Goal: Check status: Check status

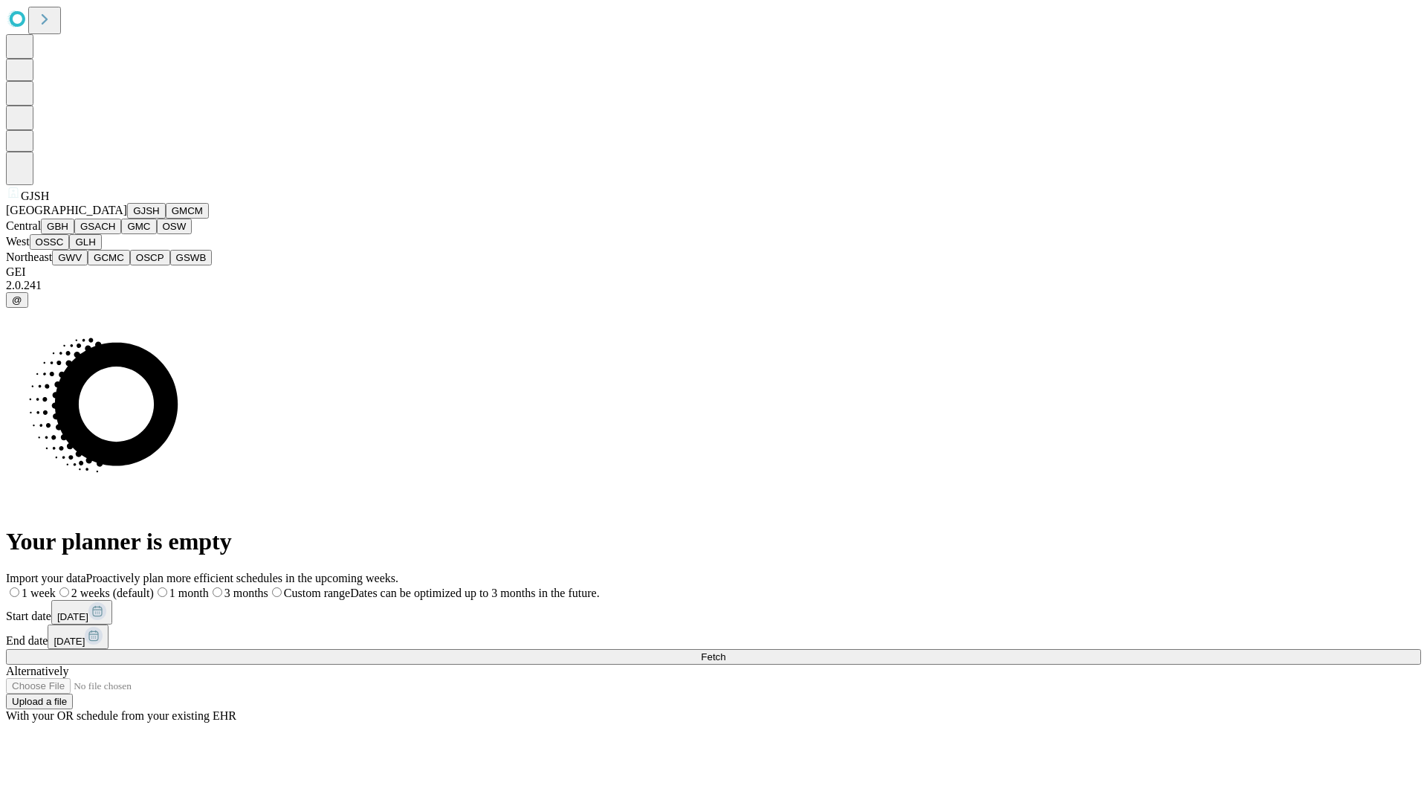
click at [127, 219] on button "GJSH" at bounding box center [146, 211] width 39 height 16
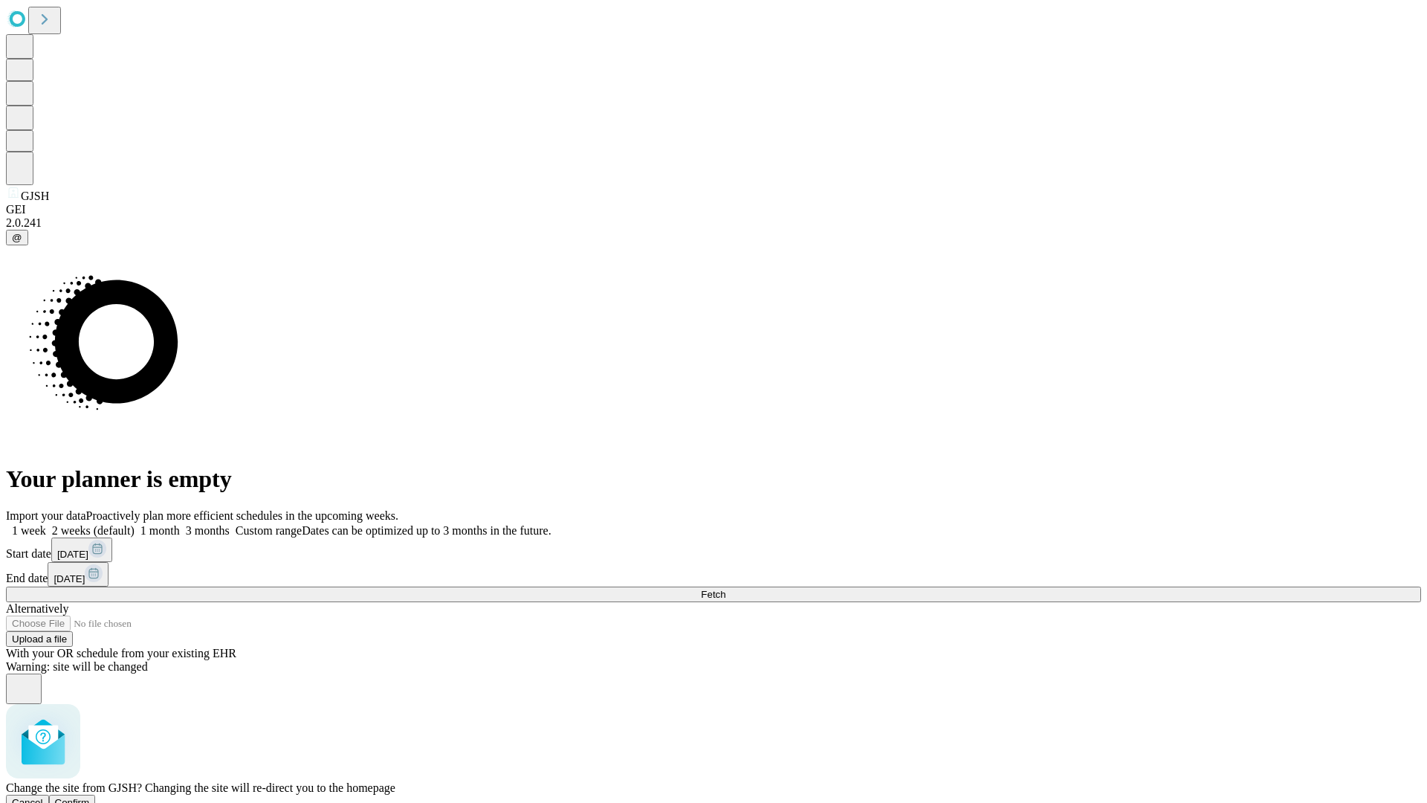
click at [90, 797] on span "Confirm" at bounding box center [72, 802] width 35 height 11
click at [180, 524] on label "1 month" at bounding box center [157, 530] width 45 height 13
click at [726, 589] on span "Fetch" at bounding box center [713, 594] width 25 height 11
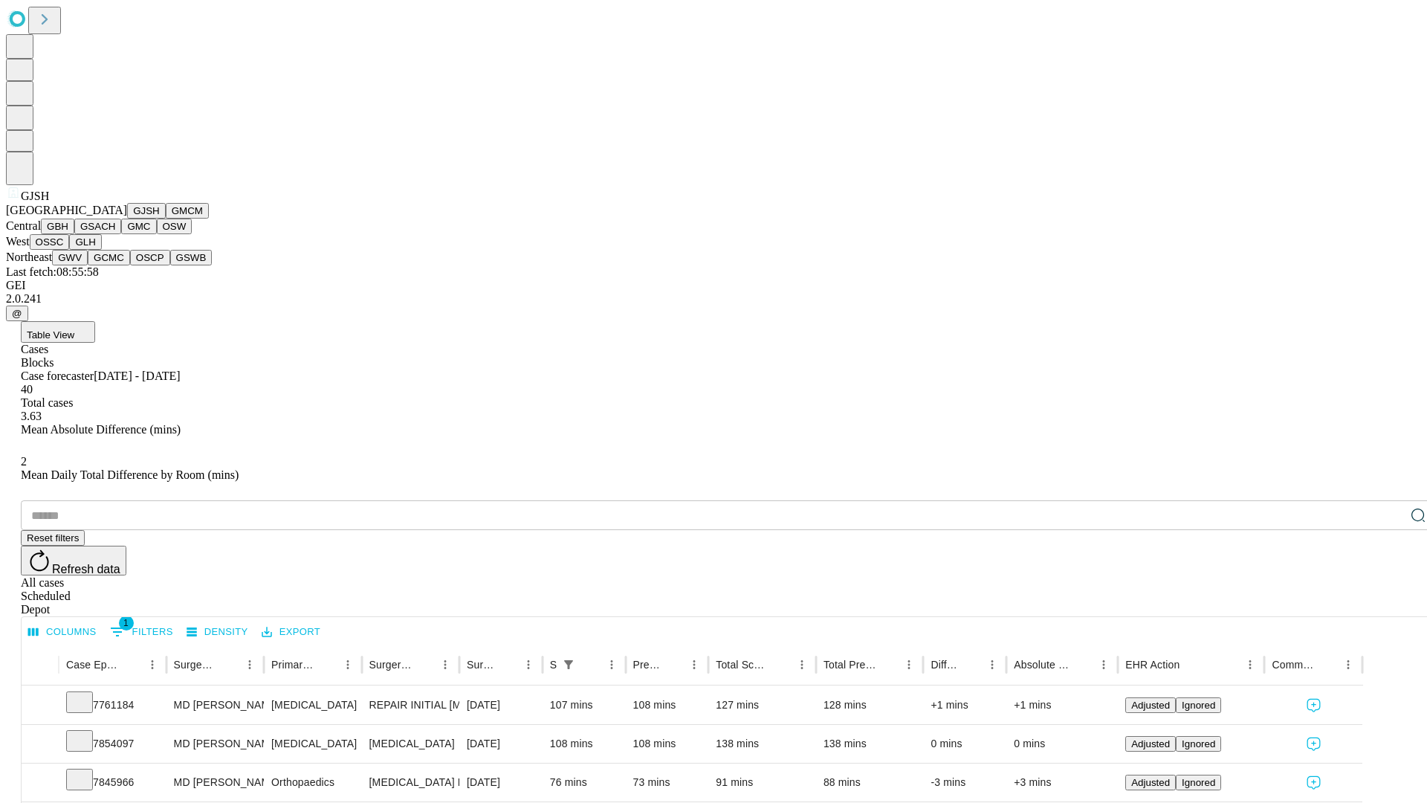
click at [166, 219] on button "GMCM" at bounding box center [187, 211] width 43 height 16
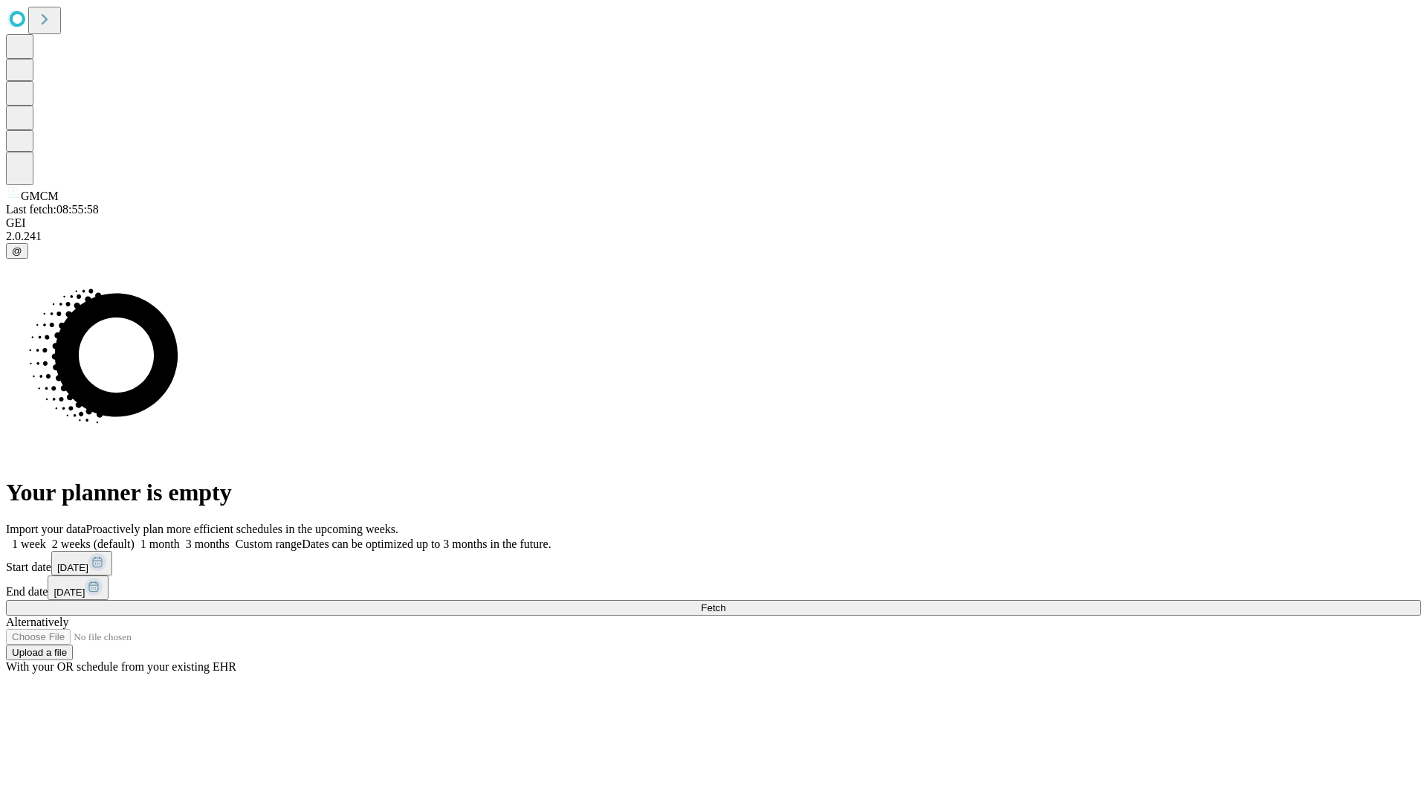
click at [726, 602] on span "Fetch" at bounding box center [713, 607] width 25 height 11
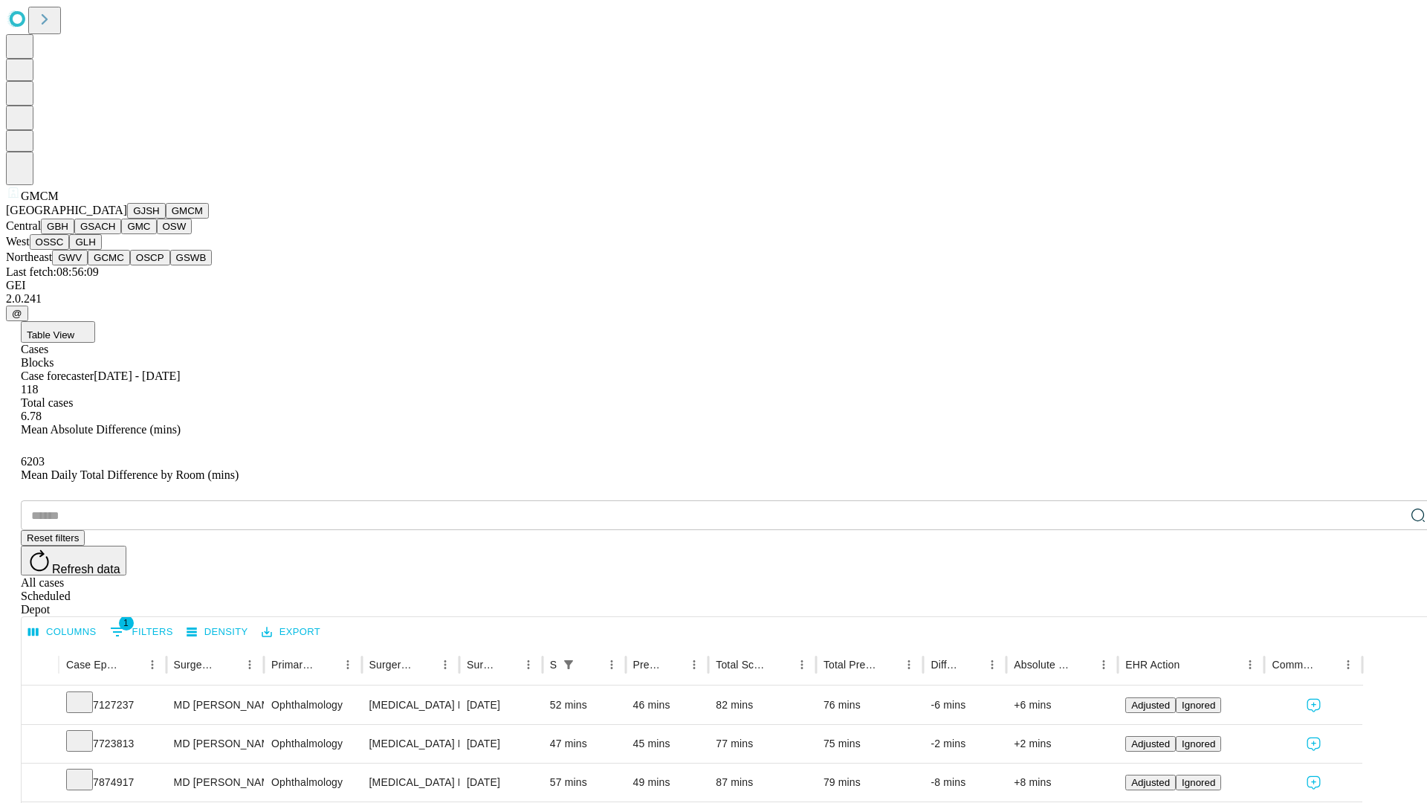
click at [74, 234] on button "GBH" at bounding box center [57, 227] width 33 height 16
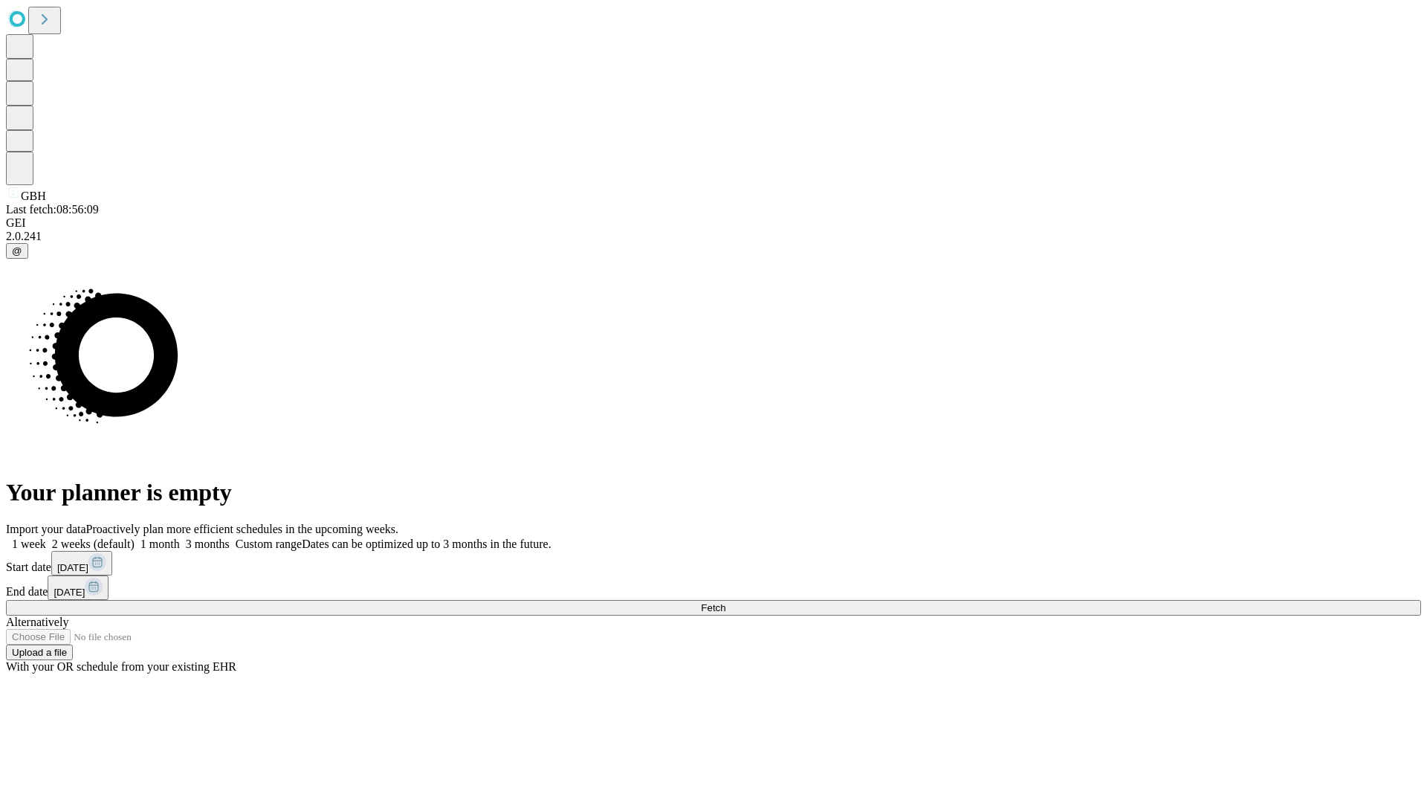
click at [180, 537] on label "1 month" at bounding box center [157, 543] width 45 height 13
click at [726, 602] on span "Fetch" at bounding box center [713, 607] width 25 height 11
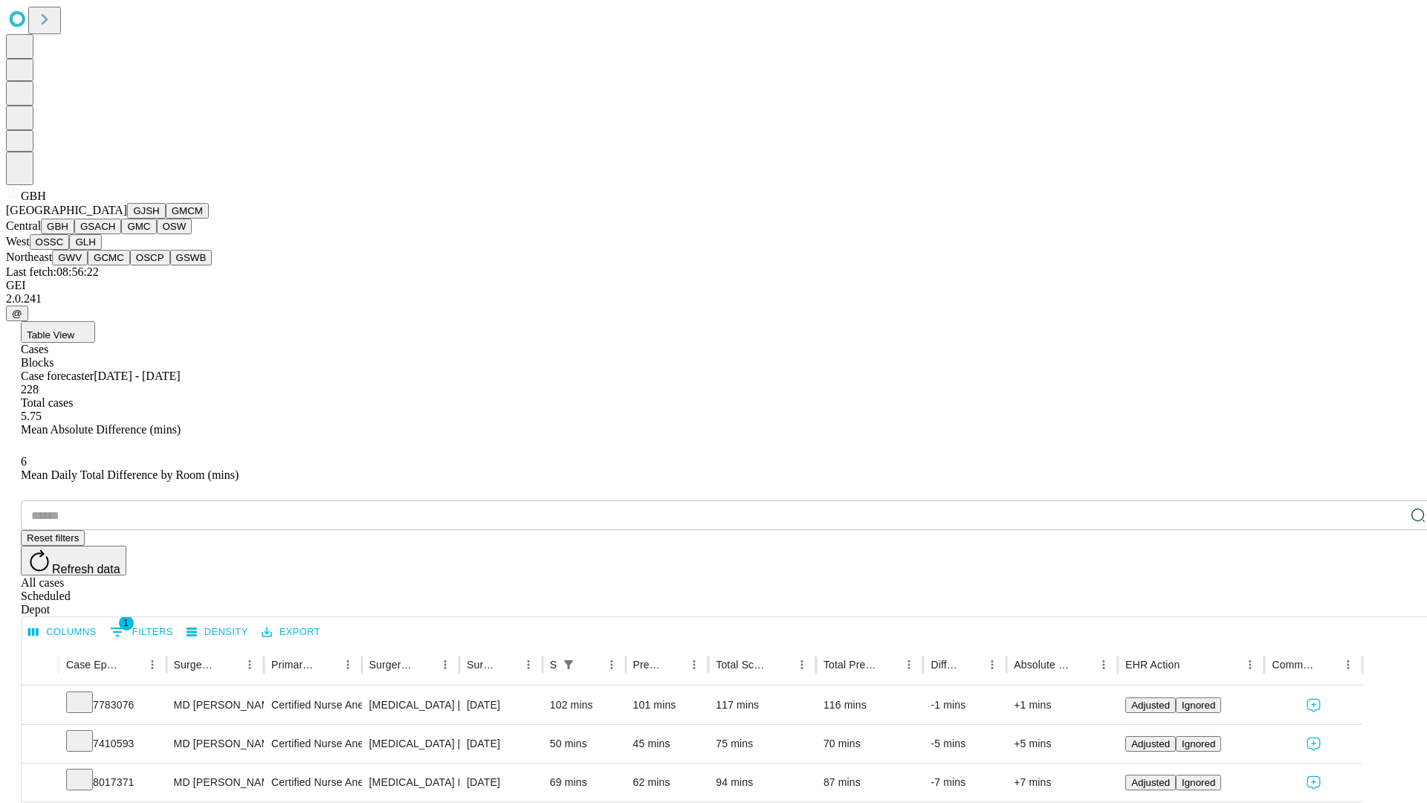
click at [115, 234] on button "GSACH" at bounding box center [97, 227] width 47 height 16
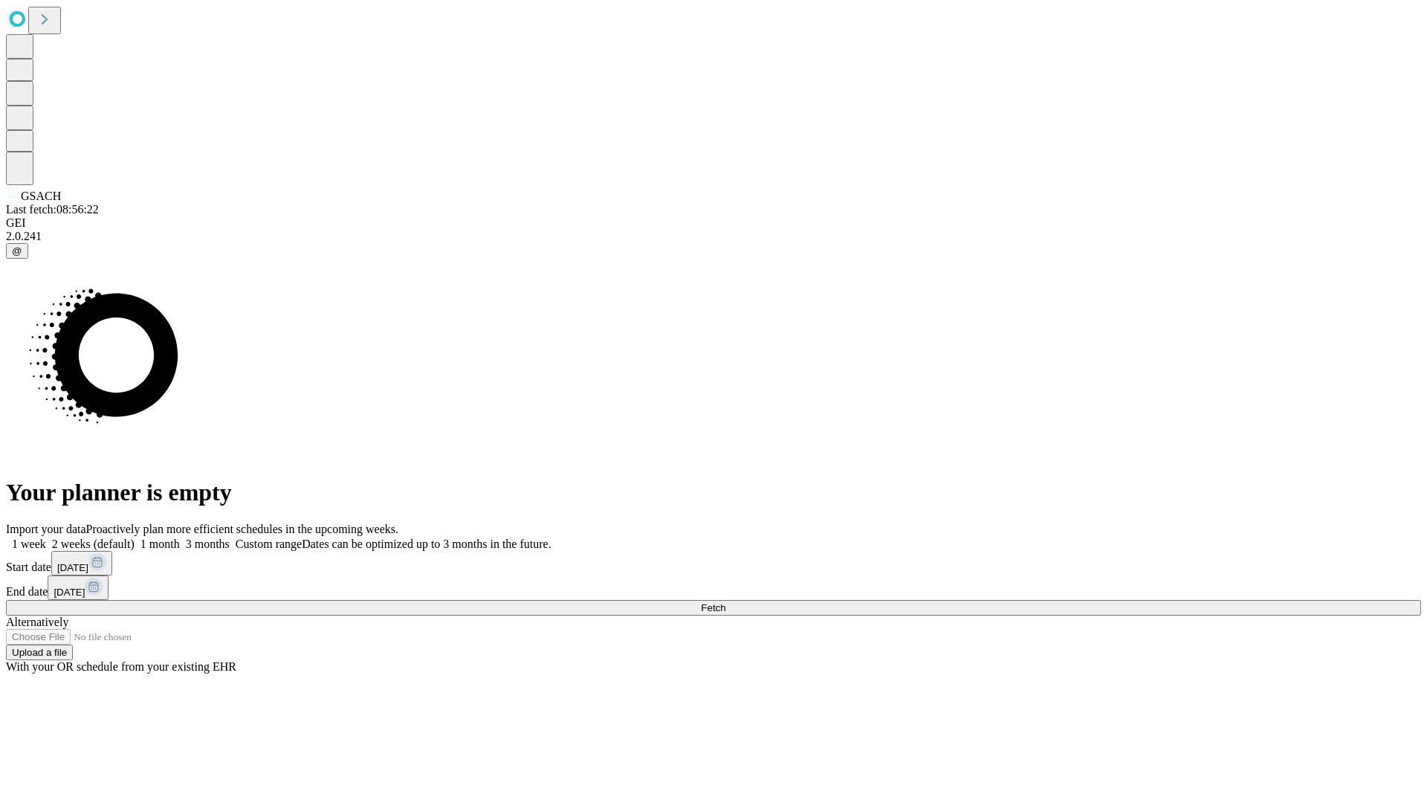
click at [180, 537] on label "1 month" at bounding box center [157, 543] width 45 height 13
click at [726, 602] on span "Fetch" at bounding box center [713, 607] width 25 height 11
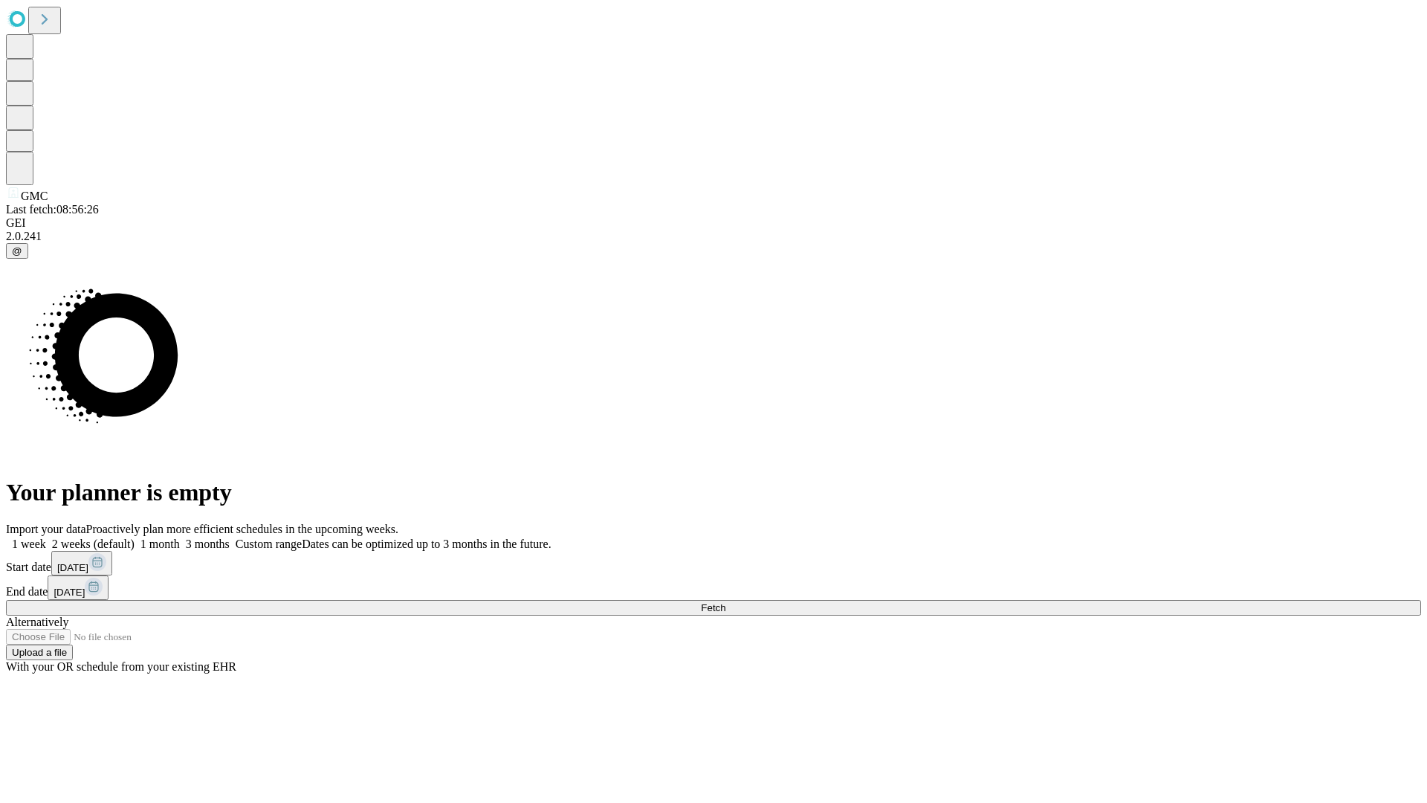
click at [180, 537] on label "1 month" at bounding box center [157, 543] width 45 height 13
click at [726, 602] on span "Fetch" at bounding box center [713, 607] width 25 height 11
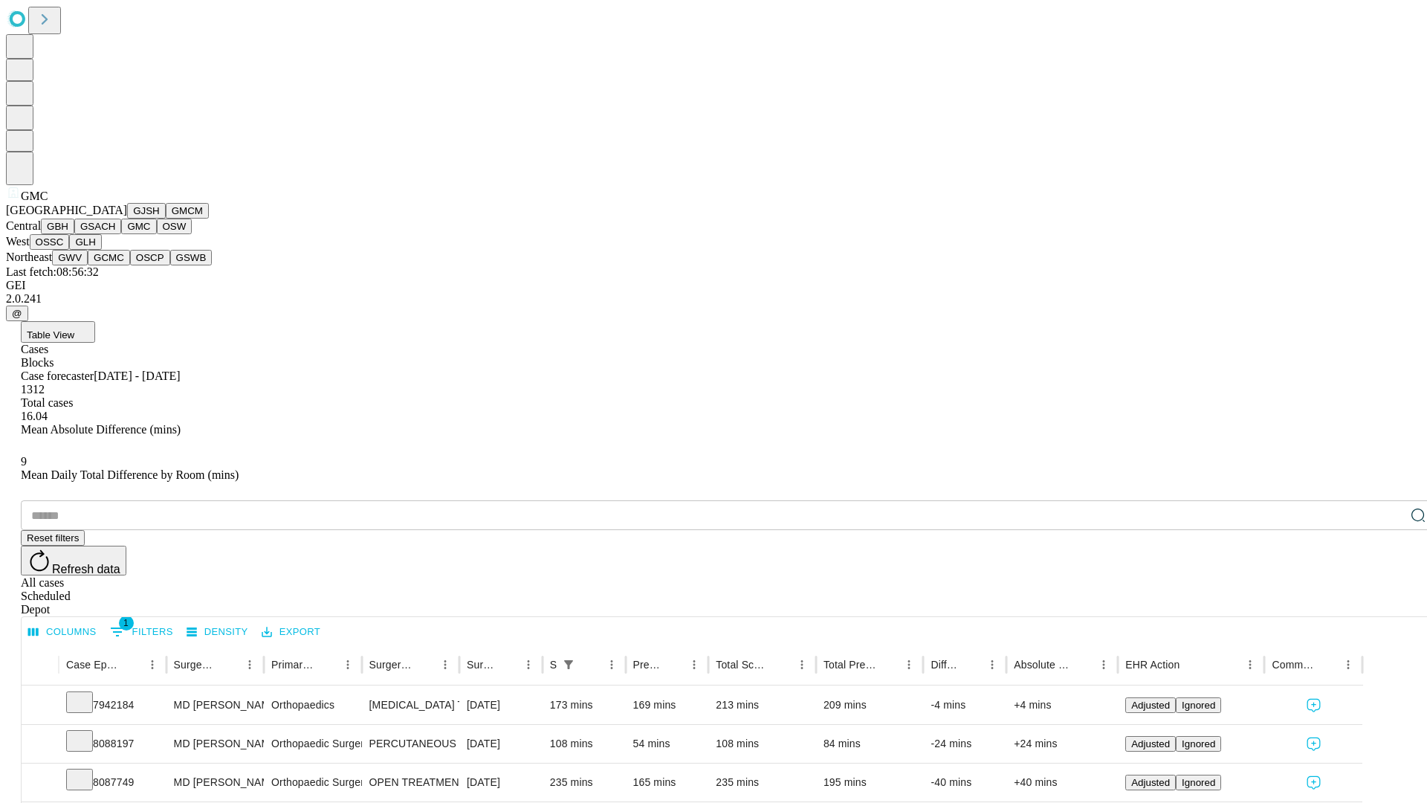
click at [157, 234] on button "OSW" at bounding box center [175, 227] width 36 height 16
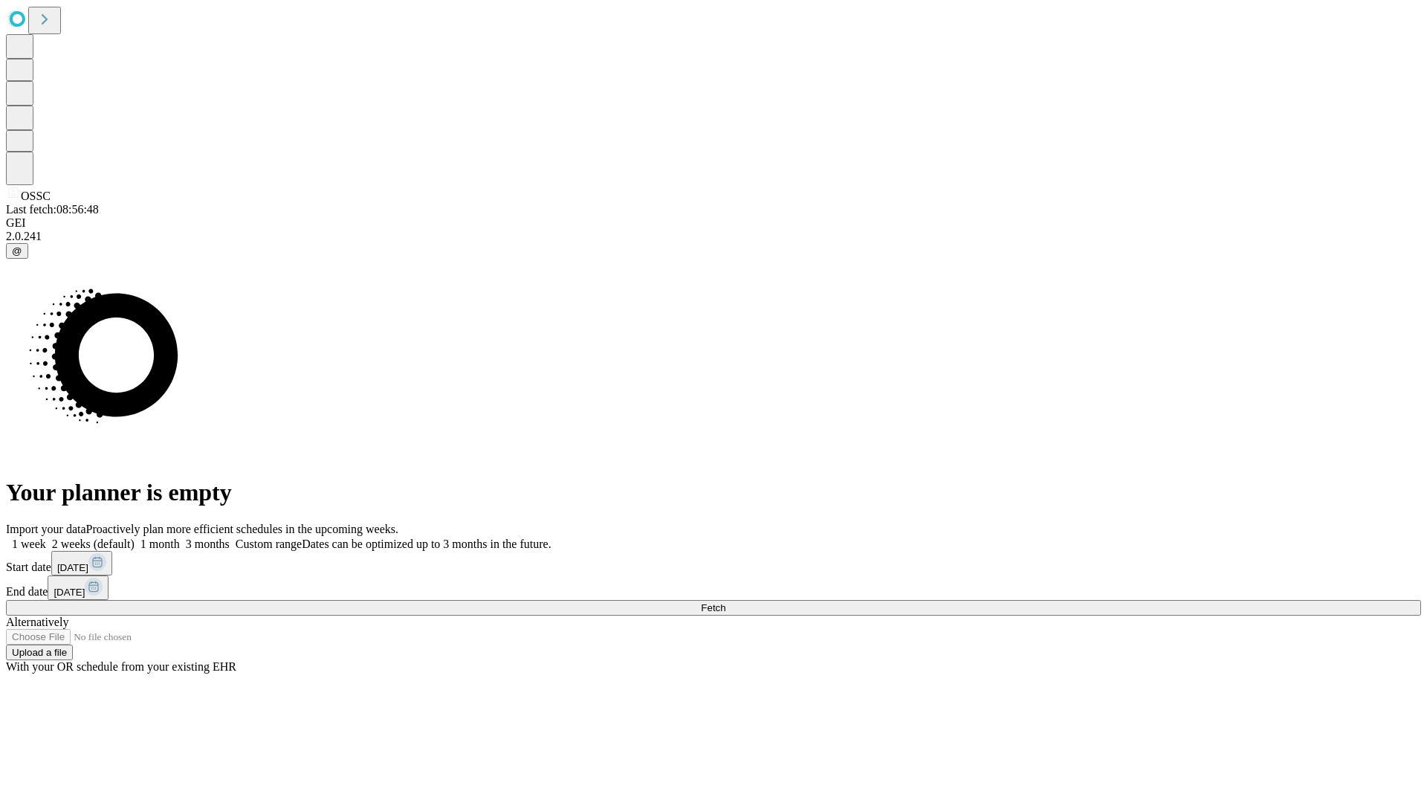
click at [726, 602] on span "Fetch" at bounding box center [713, 607] width 25 height 11
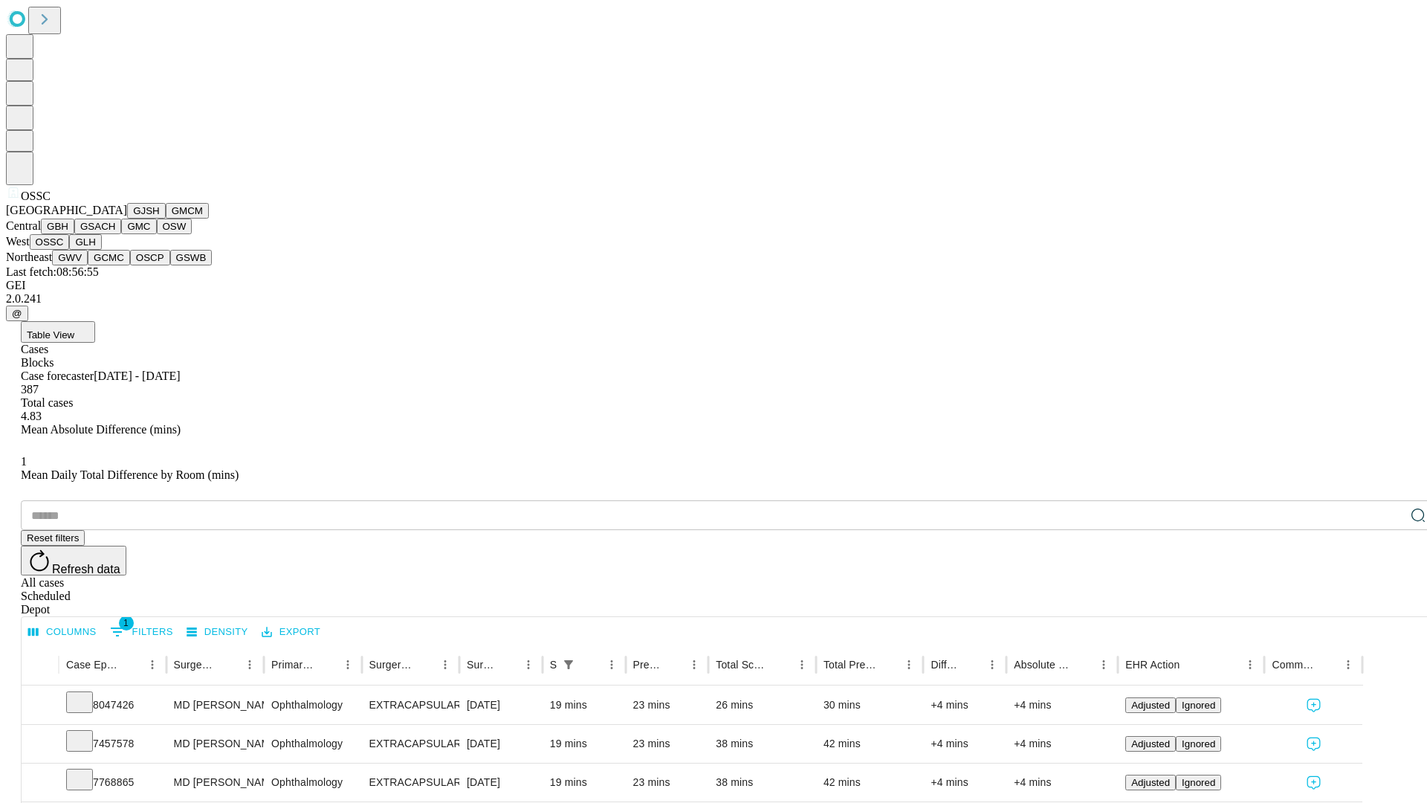
click at [101, 250] on button "GLH" at bounding box center [85, 242] width 32 height 16
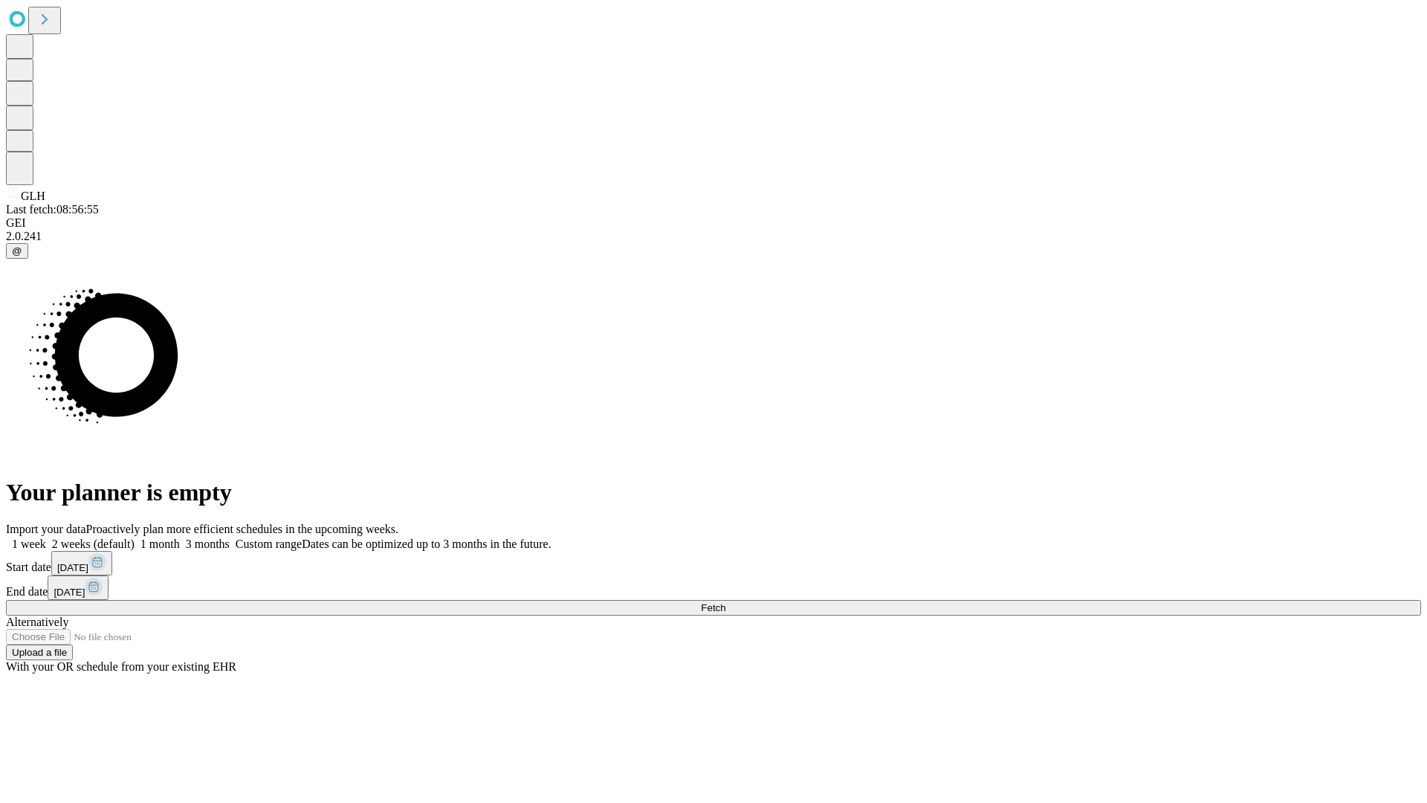
click at [180, 537] on label "1 month" at bounding box center [157, 543] width 45 height 13
click at [726, 602] on span "Fetch" at bounding box center [713, 607] width 25 height 11
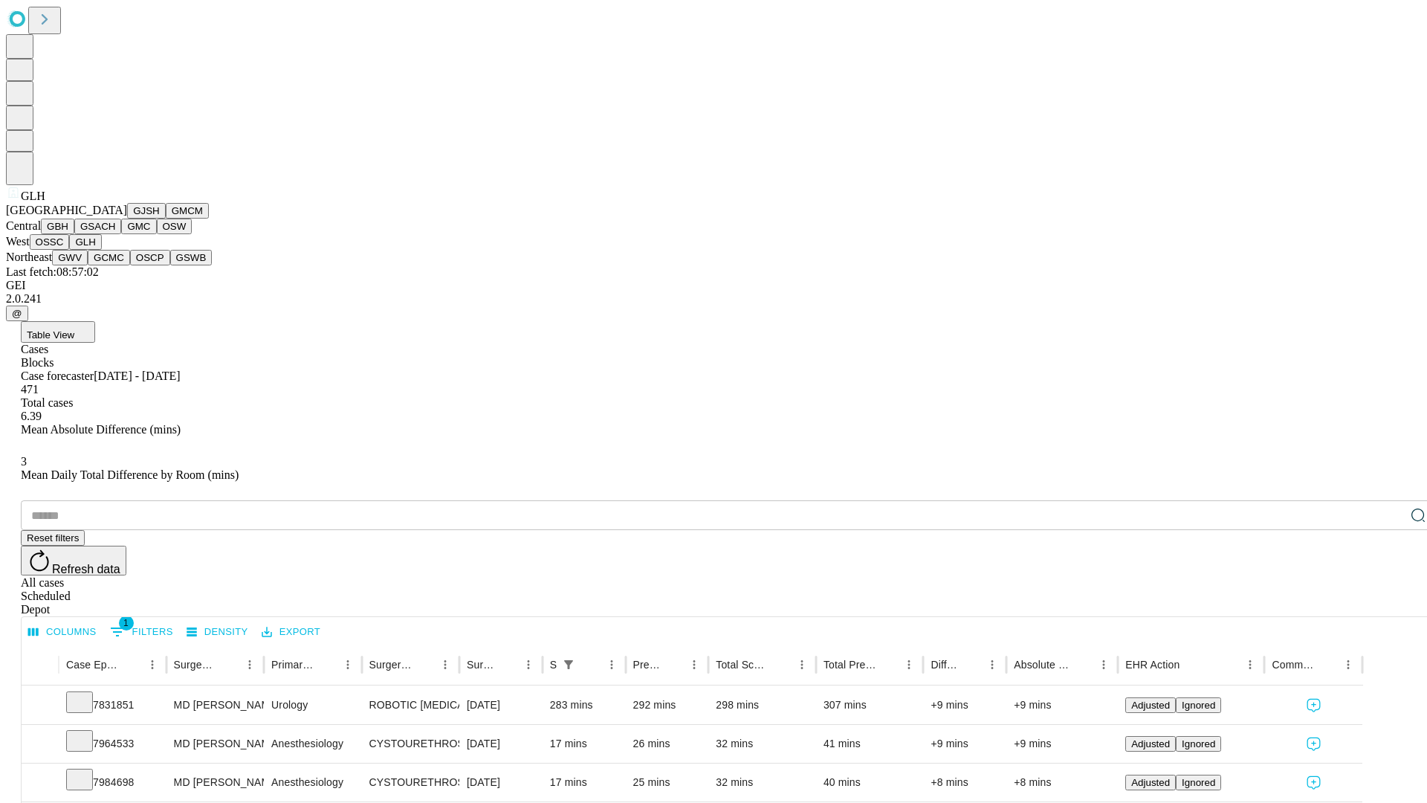
click at [88, 265] on button "GWV" at bounding box center [70, 258] width 36 height 16
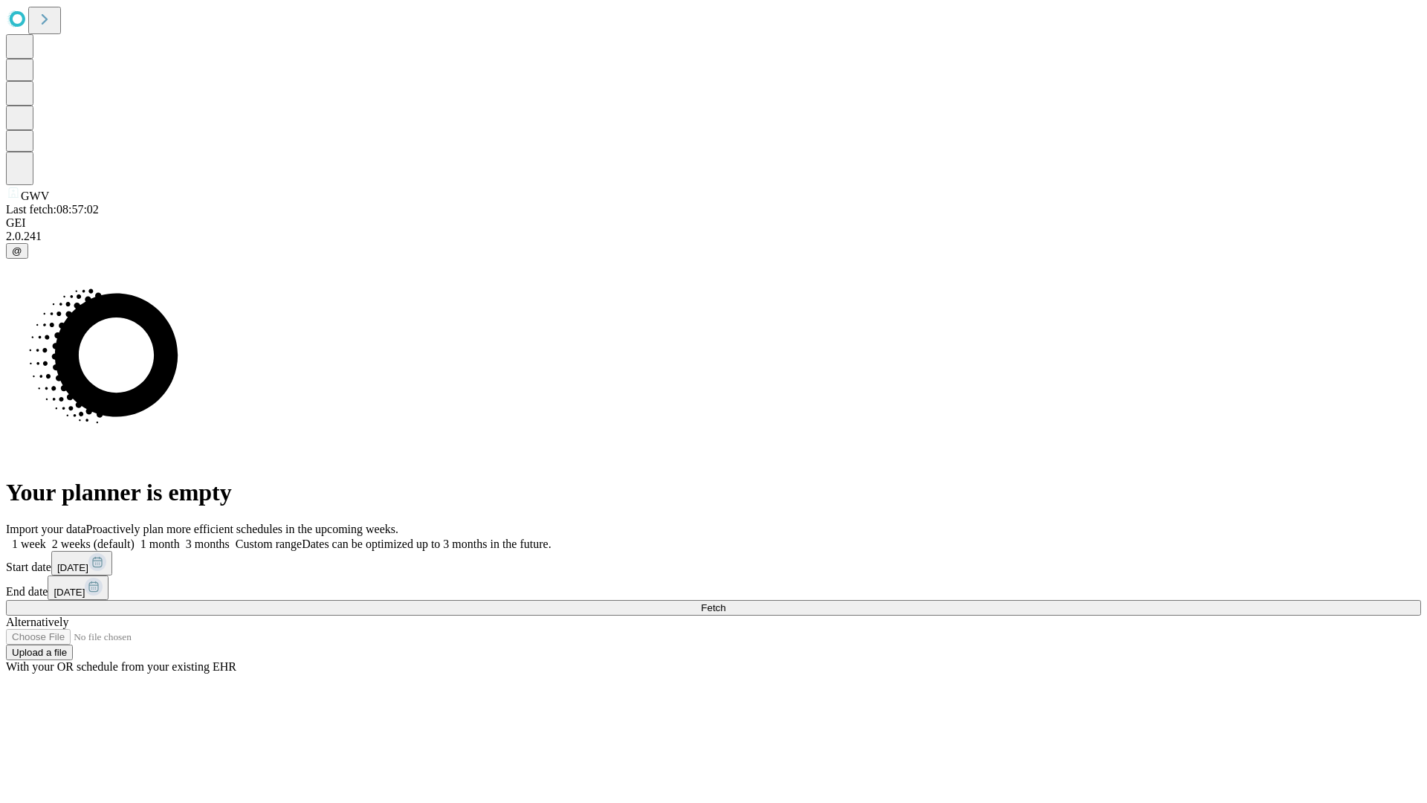
click at [180, 537] on label "1 month" at bounding box center [157, 543] width 45 height 13
click at [726, 602] on span "Fetch" at bounding box center [713, 607] width 25 height 11
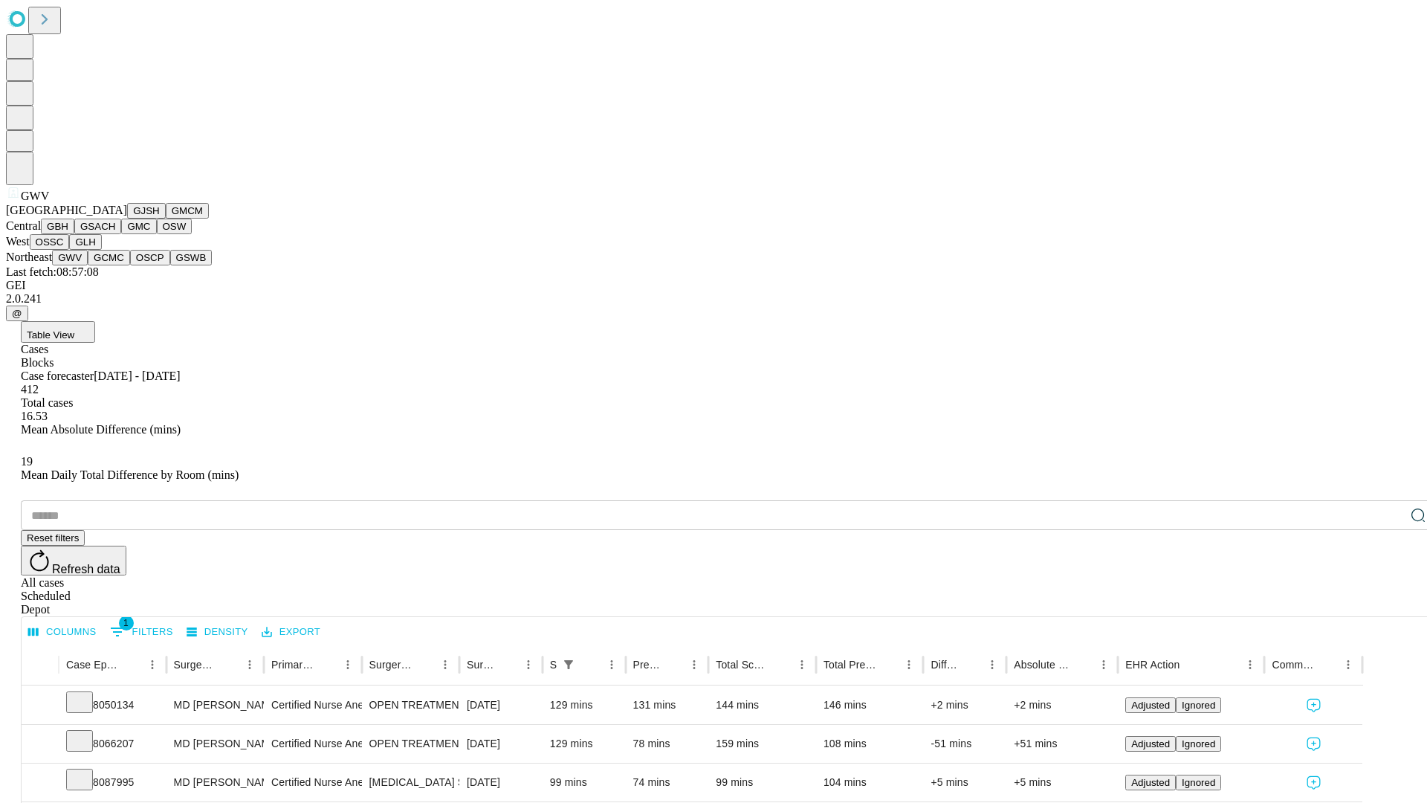
click at [115, 265] on button "GCMC" at bounding box center [109, 258] width 42 height 16
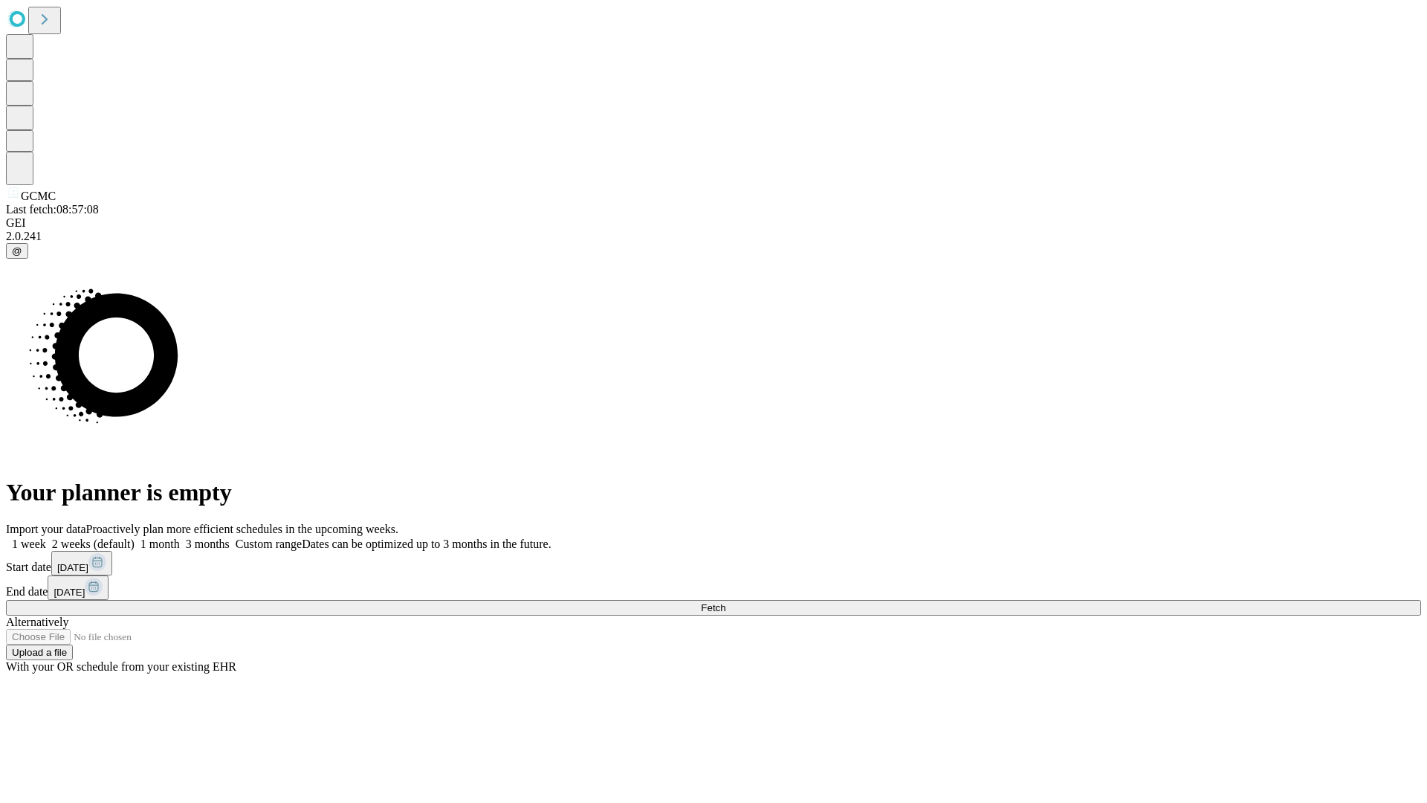
click at [180, 537] on label "1 month" at bounding box center [157, 543] width 45 height 13
click at [726, 602] on span "Fetch" at bounding box center [713, 607] width 25 height 11
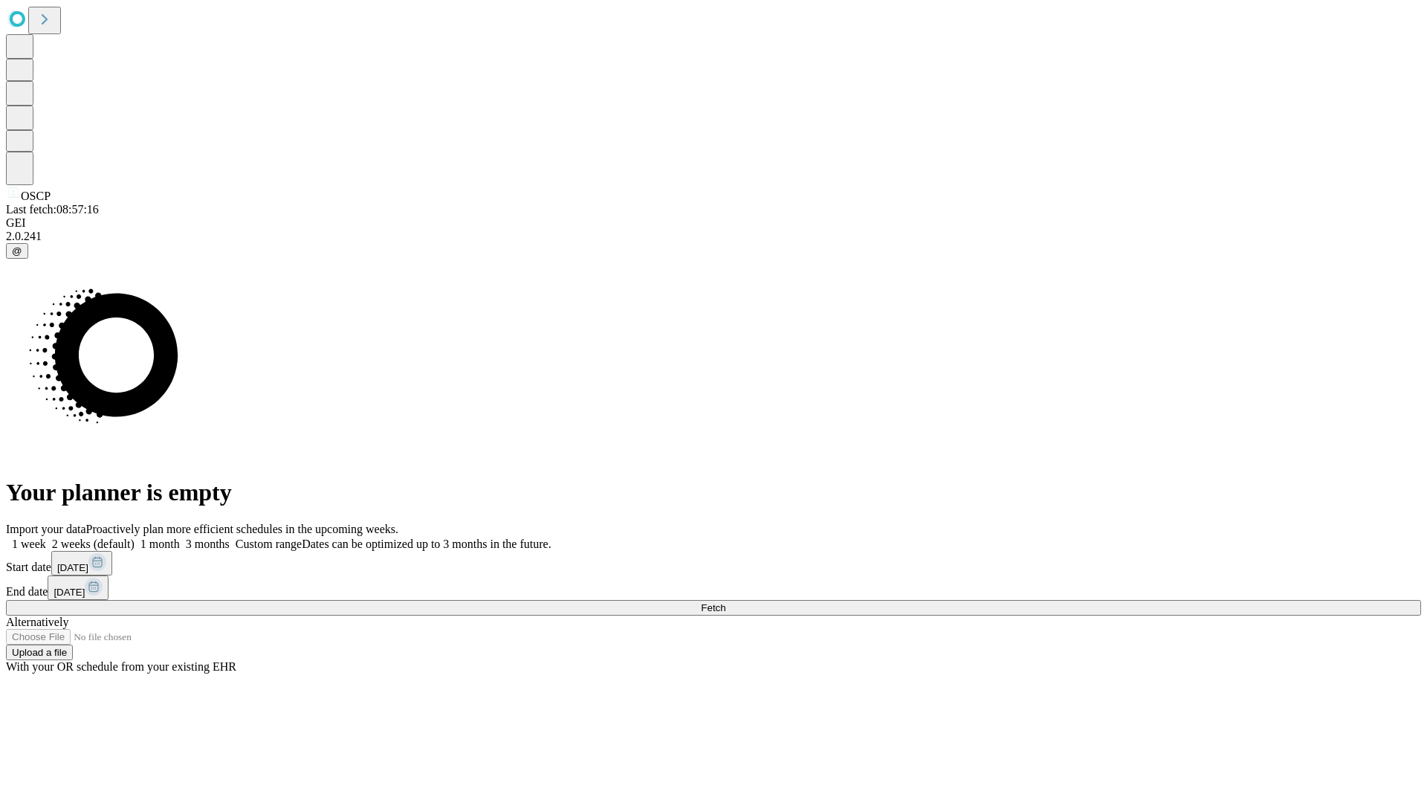
click at [180, 537] on label "1 month" at bounding box center [157, 543] width 45 height 13
click at [726, 602] on span "Fetch" at bounding box center [713, 607] width 25 height 11
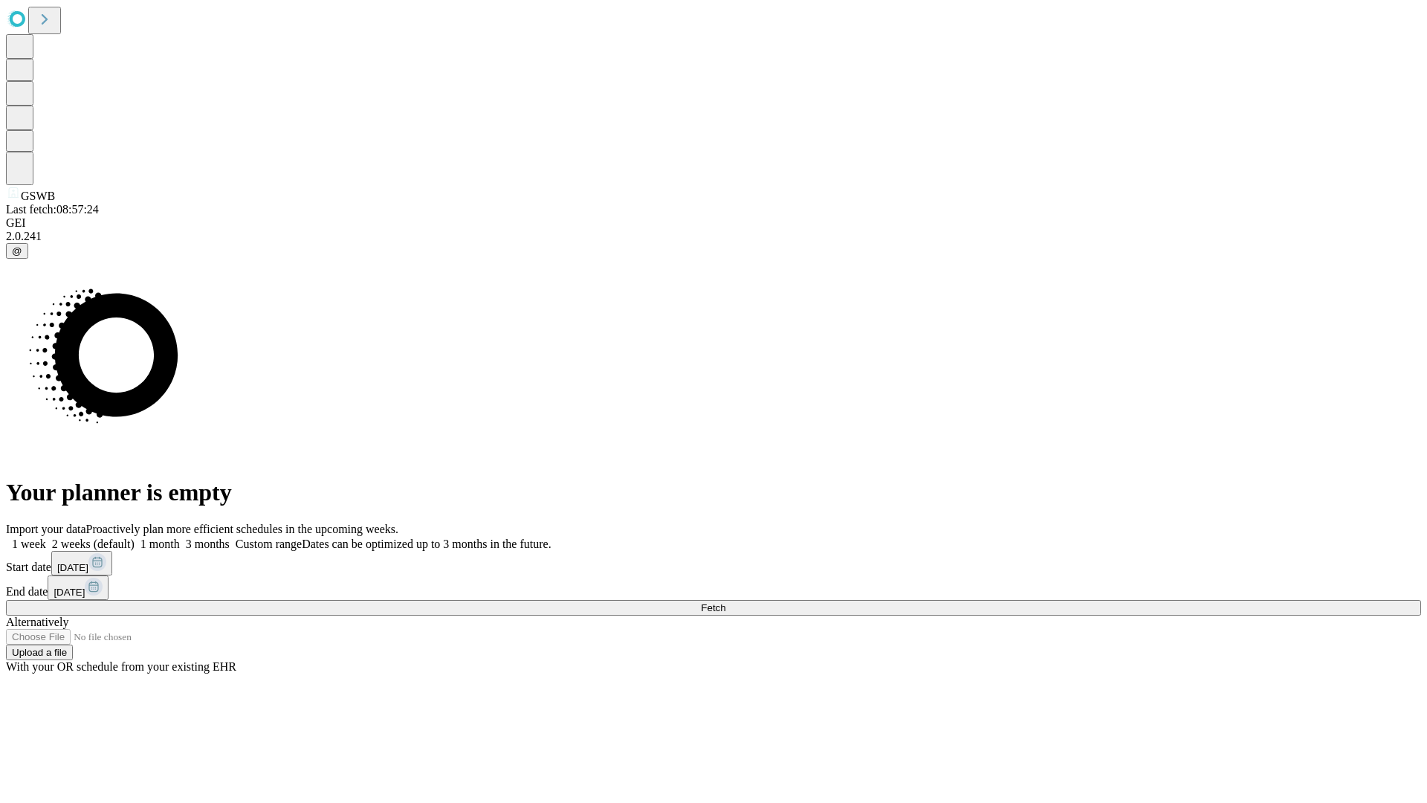
click at [180, 537] on label "1 month" at bounding box center [157, 543] width 45 height 13
click at [726, 602] on span "Fetch" at bounding box center [713, 607] width 25 height 11
